Goal: Transaction & Acquisition: Purchase product/service

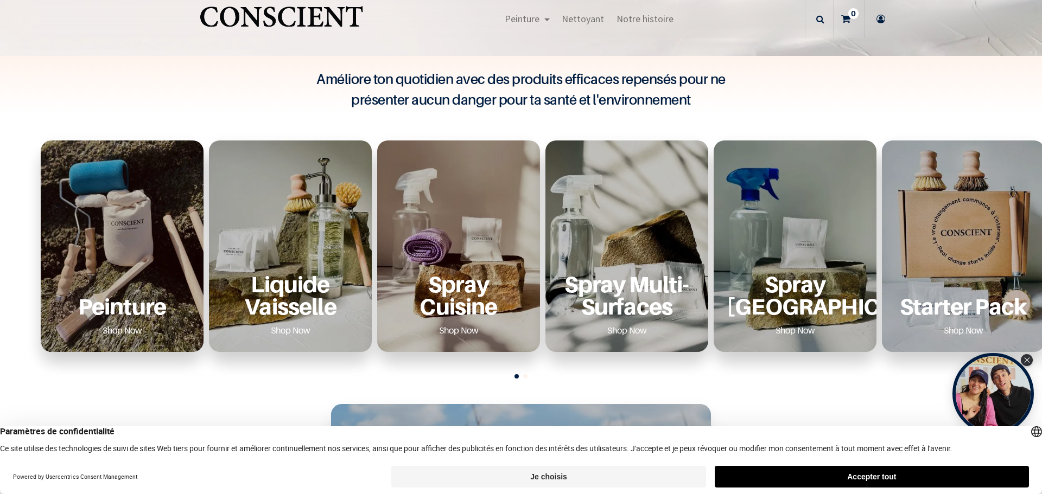
scroll to position [434, 0]
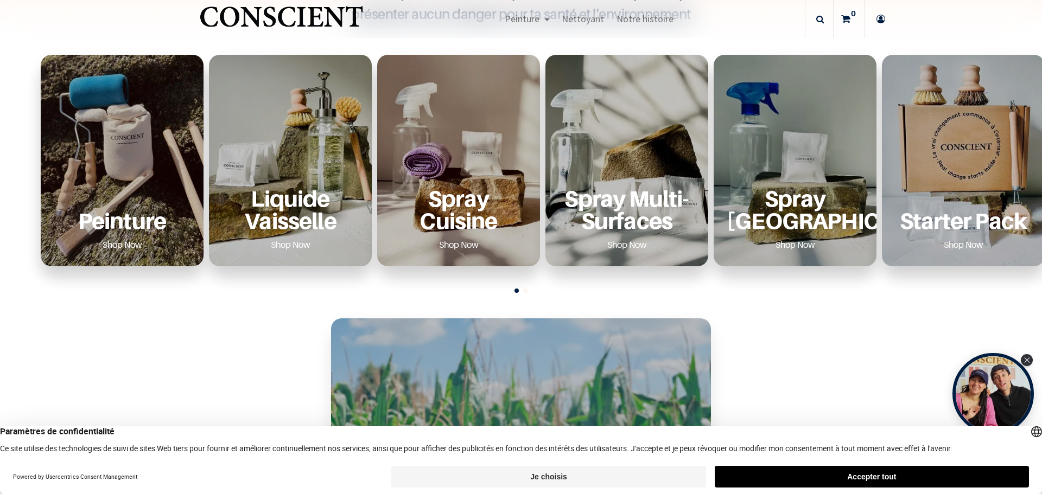
click at [327, 217] on p "Liquide Vaisselle" at bounding box center [290, 209] width 137 height 45
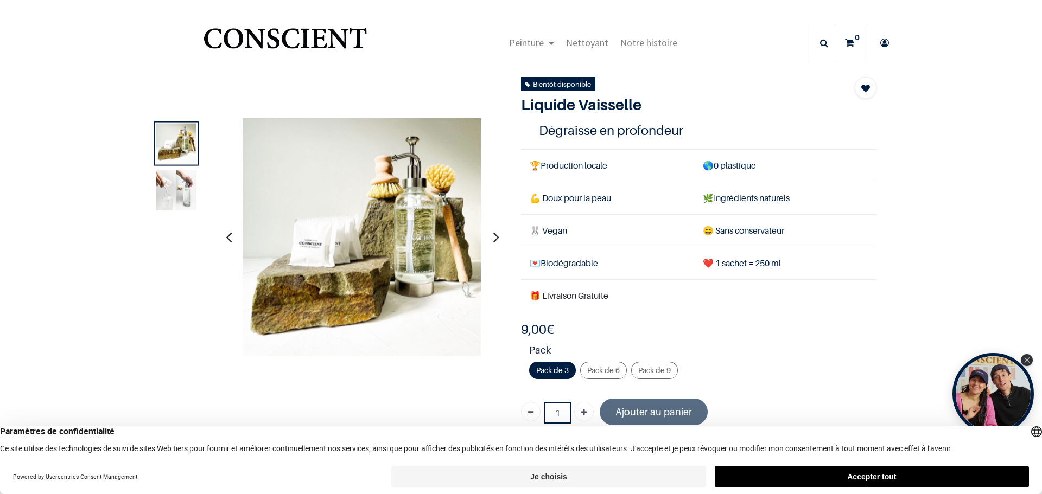
click at [166, 187] on img at bounding box center [176, 190] width 40 height 40
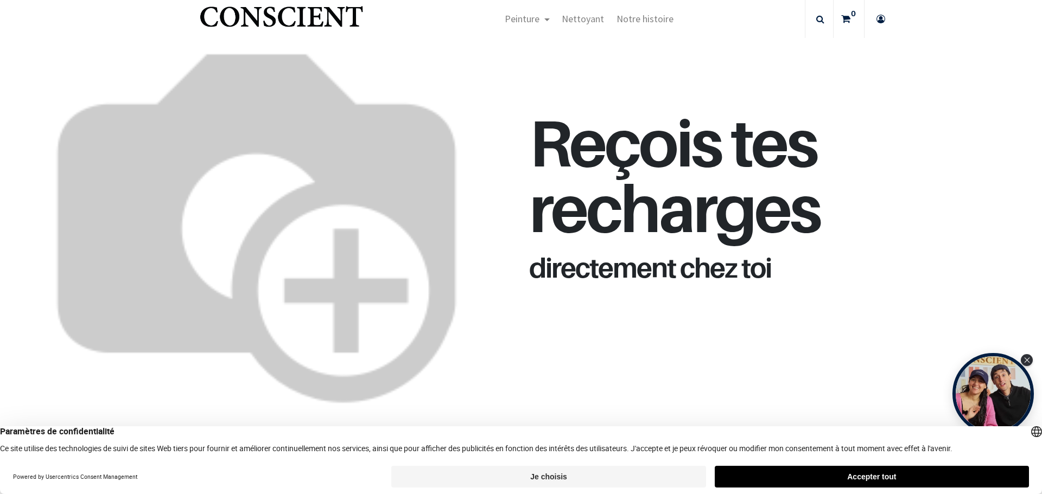
scroll to position [1791, 0]
